Goal: Task Accomplishment & Management: Complete application form

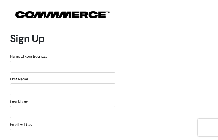
type input "vSmTXsNtsvYDJbT"
type input "oudHiQMbfOcJo"
type input "iCGraibAymFhEZ"
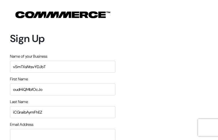
type input "[EMAIL_ADDRESS][DOMAIN_NAME]"
type input "2605724786"
type input "czzUUKSK"
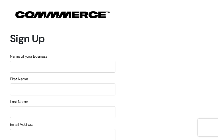
type input "bwFXMorNjAriLcN"
type input "XDRAWupYlWOkU"
type input "vmamlRaajoDxGRRl"
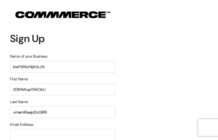
type input "[EMAIL_ADDRESS][DOMAIN_NAME]"
type input "4397195472"
type input "cgJdfTOdIdVBRiRt"
